Goal: Task Accomplishment & Management: Use online tool/utility

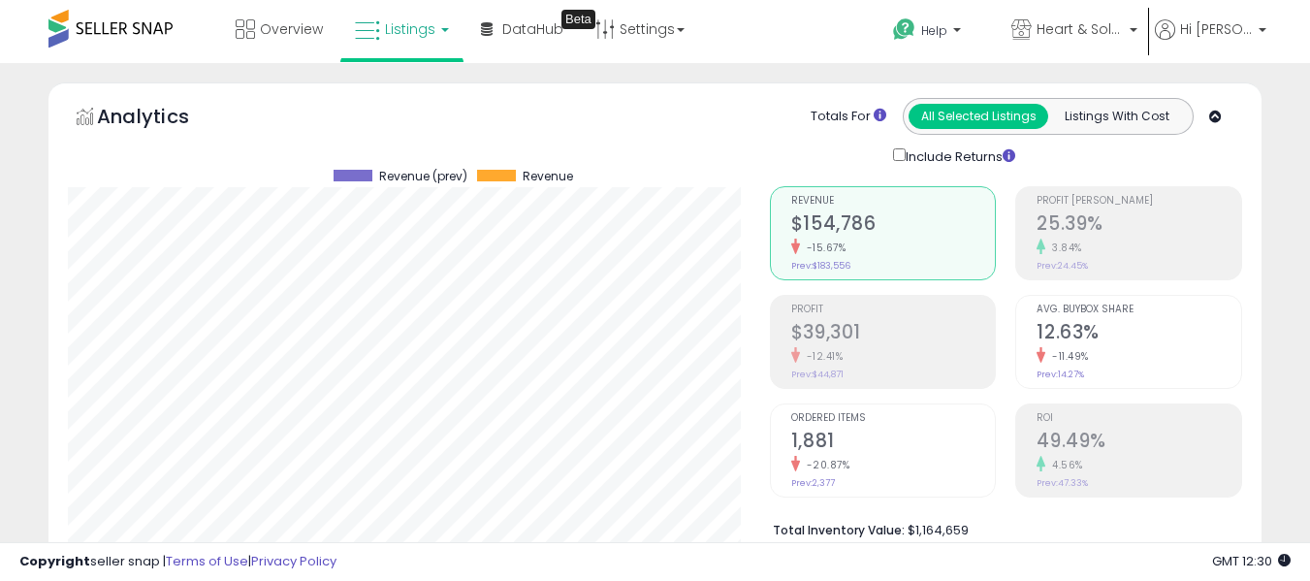
scroll to position [508, 0]
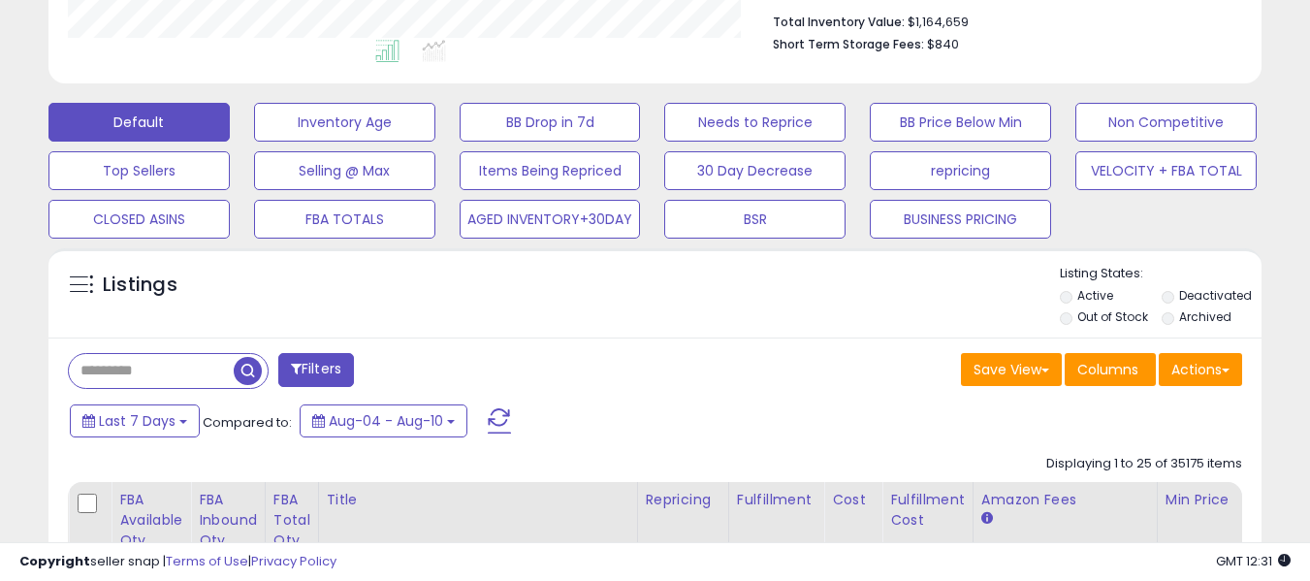
click at [1169, 327] on li "Archived" at bounding box center [1211, 318] width 99 height 21
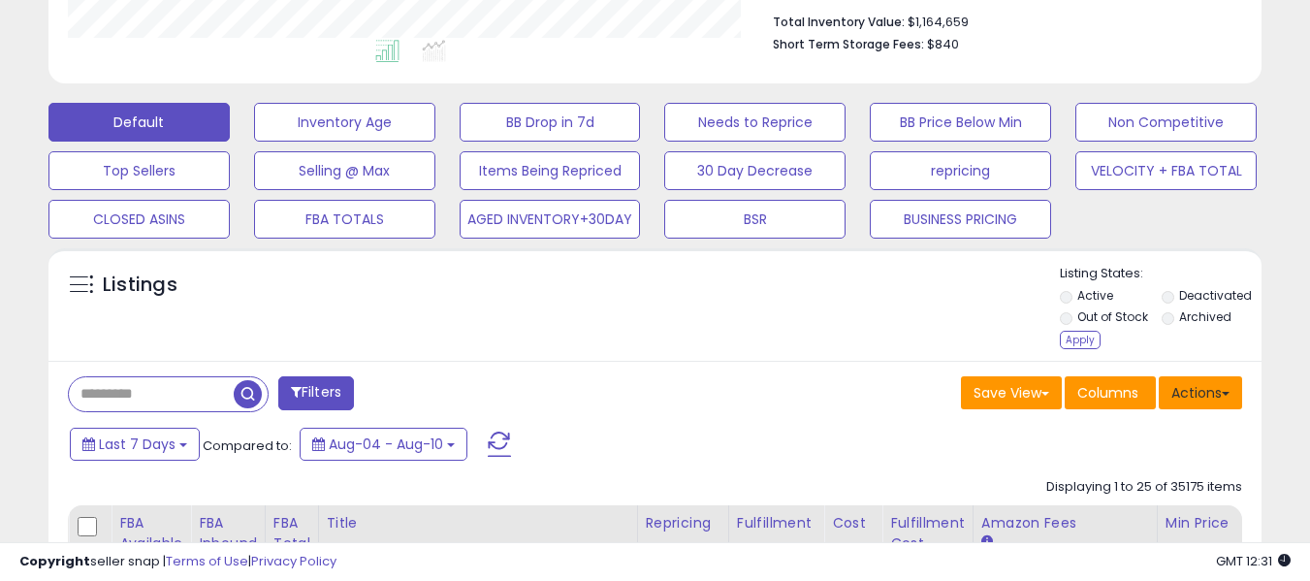
click at [1188, 391] on button "Actions" at bounding box center [1200, 392] width 83 height 33
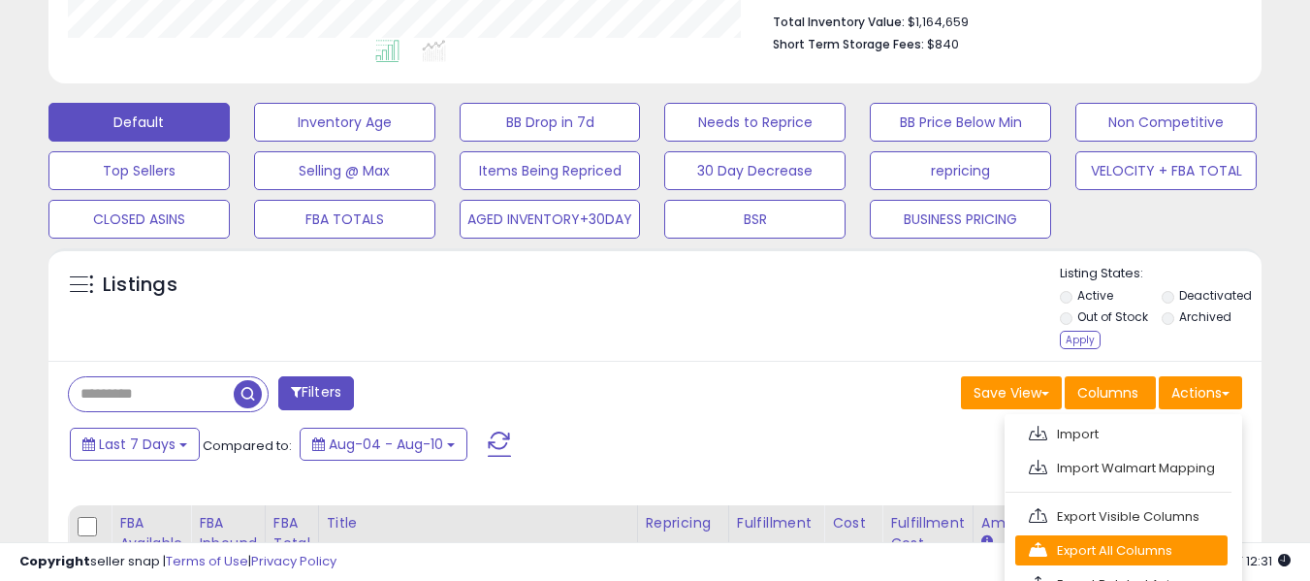
click at [1095, 552] on link "Export All Columns" at bounding box center [1121, 550] width 212 height 30
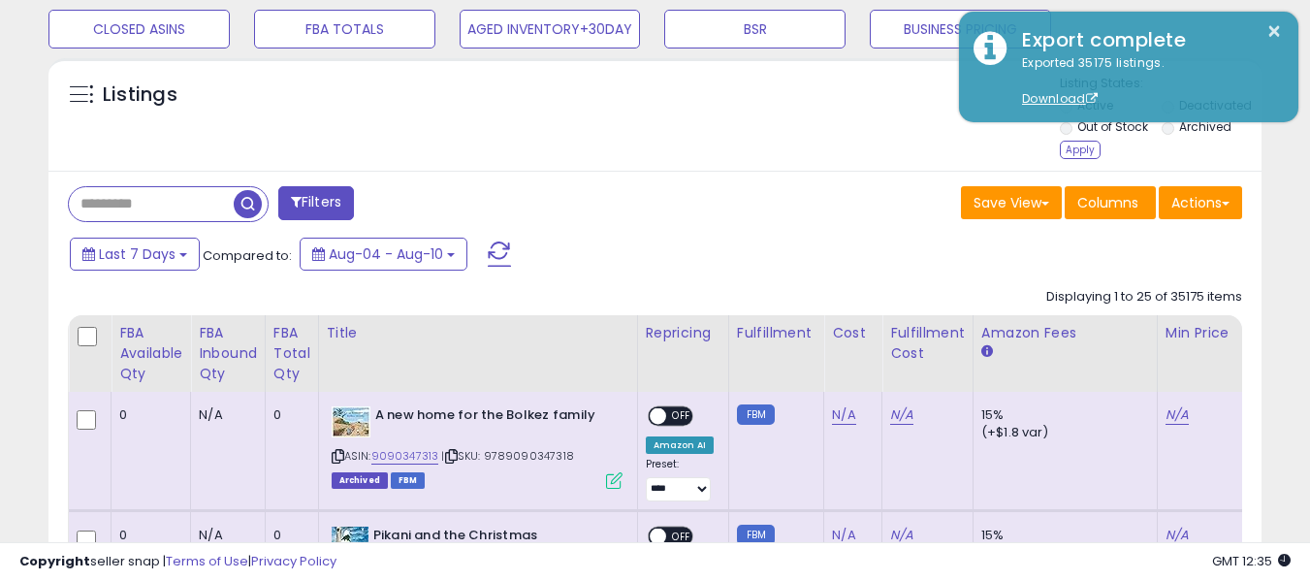
scroll to position [702, 0]
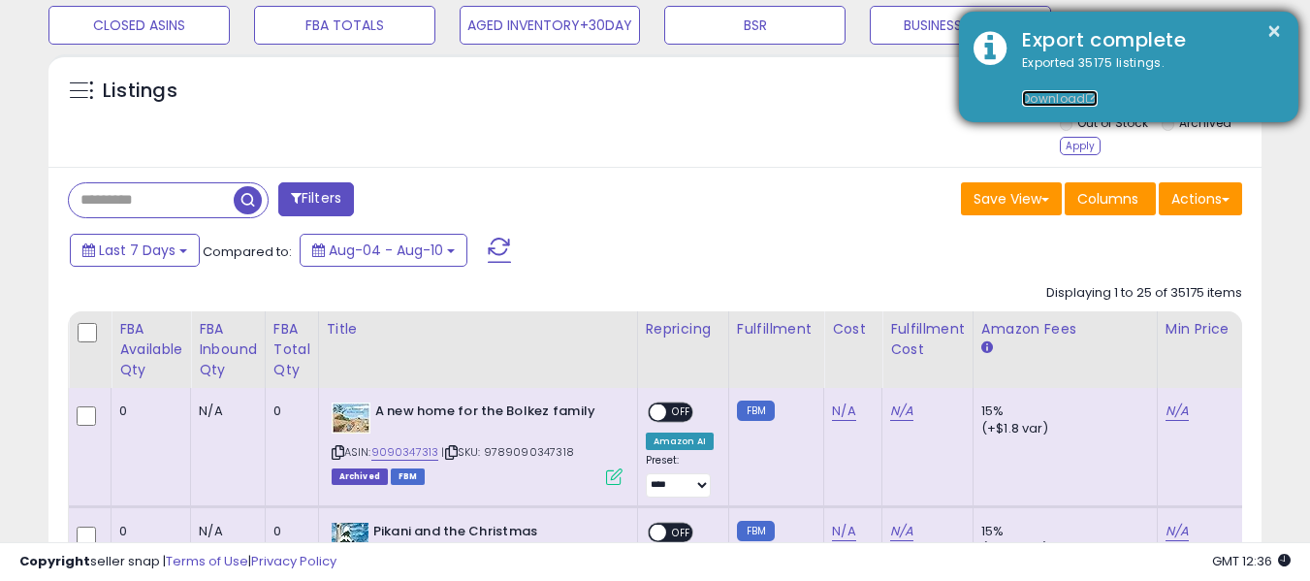
click at [1040, 101] on link "Download" at bounding box center [1060, 98] width 76 height 16
click at [1087, 58] on div "Exported 35175 listings. Download" at bounding box center [1145, 81] width 276 height 54
click at [1275, 31] on button "×" at bounding box center [1274, 31] width 16 height 24
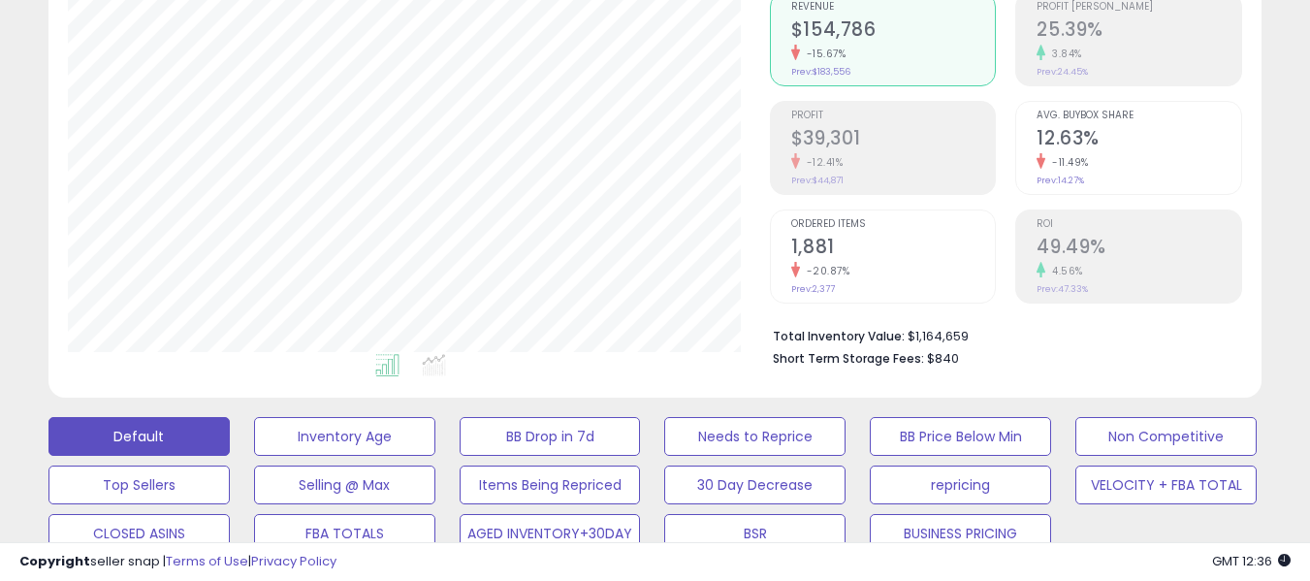
scroll to position [0, 0]
